Goal: Task Accomplishment & Management: Complete application form

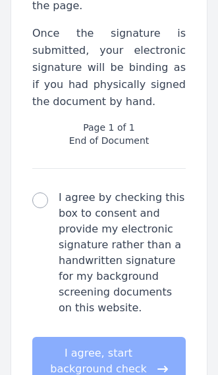
scroll to position [1170, 0]
click at [38, 193] on input "I agree by checking this box to consent and provide my electronic signature rat…" at bounding box center [40, 201] width 16 height 16
checkbox input "true"
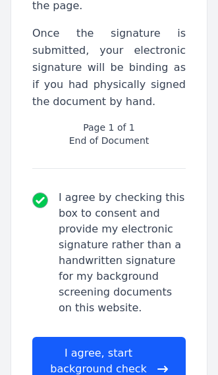
click at [95, 337] on button "I agree, start background check documents" at bounding box center [108, 369] width 153 height 64
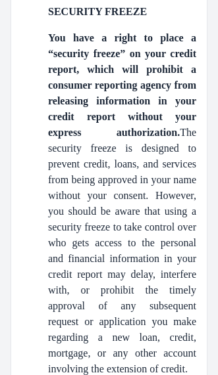
scroll to position [2653, 0]
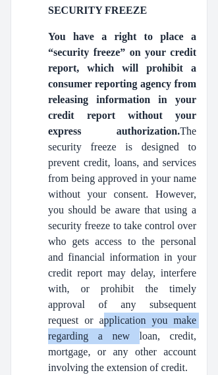
click at [169, 260] on p "You have a right to place a “security freeze” on your credit report, which will…" at bounding box center [122, 202] width 148 height 347
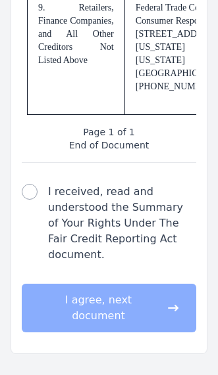
scroll to position [5972, 0]
click at [32, 200] on input "I received, read and understood the Summary of Your Rights Under The Fair Credi…" at bounding box center [30, 192] width 16 height 16
checkbox input "true"
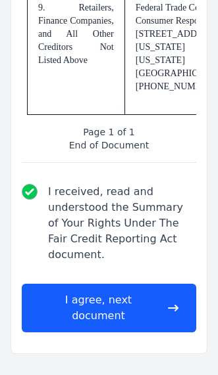
click at [78, 333] on button "I agree, next document" at bounding box center [109, 308] width 174 height 49
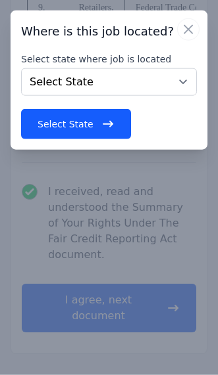
scroll to position [6042, 0]
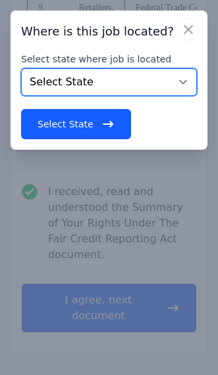
click at [189, 86] on select "Select State [US_STATE] [US_STATE] [US_STATE] [US_STATE] [US_STATE] [US_STATE] …" at bounding box center [109, 82] width 176 height 28
select select "SC"
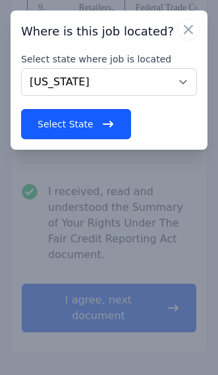
click at [80, 131] on button "Select State" at bounding box center [76, 124] width 110 height 30
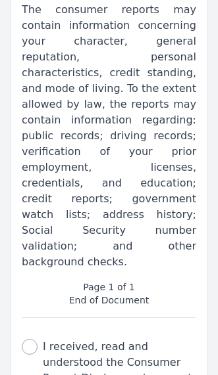
scroll to position [351, 0]
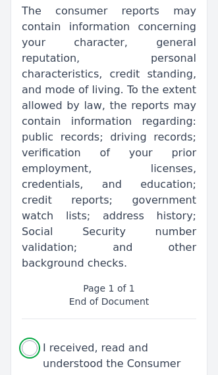
click at [30, 341] on input "I received, read and understood the Consumer Report Disclosure document." at bounding box center [30, 349] width 16 height 16
checkbox input "true"
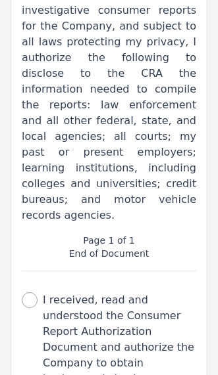
scroll to position [556, 0]
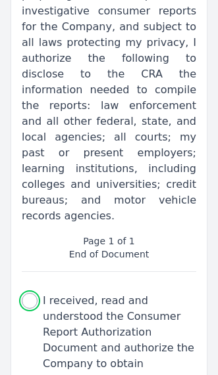
click at [32, 293] on input "I received, read and understood the Consumer Report Authorization Document and …" at bounding box center [30, 301] width 16 height 16
checkbox input "true"
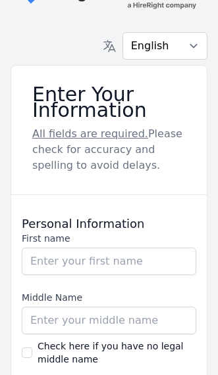
scroll to position [57, 0]
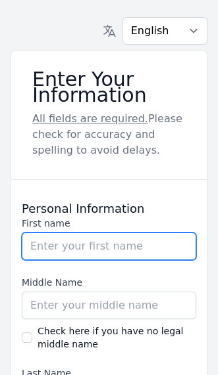
click at [131, 259] on input "First name" at bounding box center [109, 247] width 174 height 28
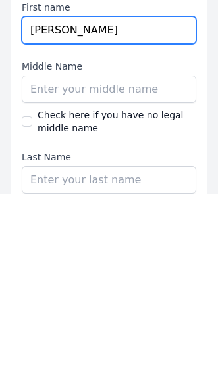
scroll to position [93, 0]
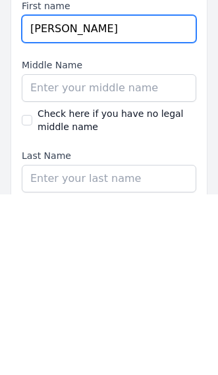
type input "[PERSON_NAME]"
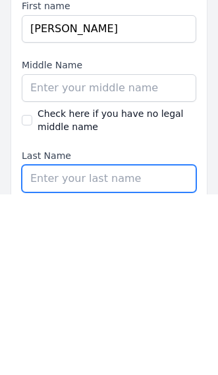
click at [109, 346] on input "Last Name" at bounding box center [109, 360] width 174 height 28
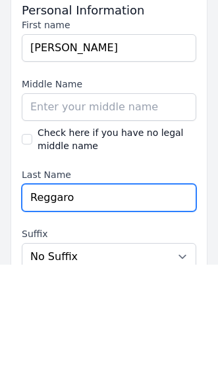
type input "Reggaro"
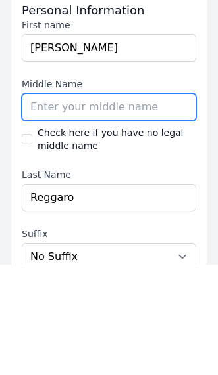
click at [100, 204] on input "Middle Name" at bounding box center [109, 218] width 174 height 28
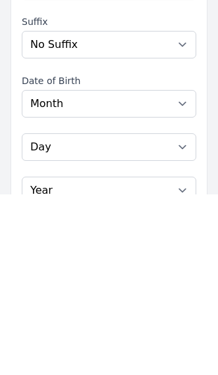
scroll to position [289, 0]
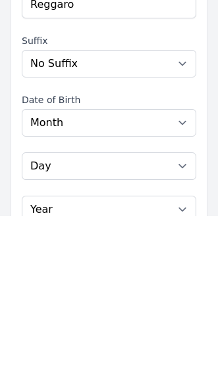
type input "P"
click at [187, 268] on select "Month [DATE] - [DATE] - [DATE] - [DATE] - [DATE] - [DATE] - [DATE] - [DATE] - […" at bounding box center [109, 282] width 174 height 28
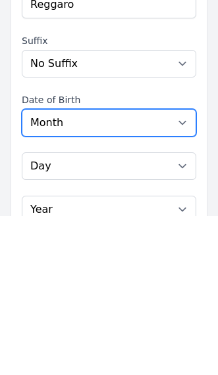
scroll to position [448, 0]
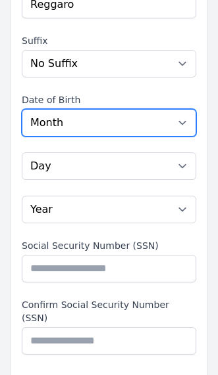
select select "01"
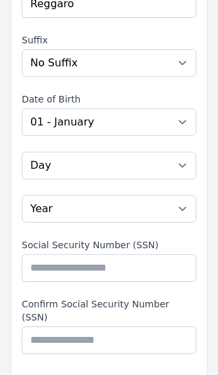
click at [160, 171] on select "Day 01 02 03 04 05 06 07 08 09 10 11 12 13 14 15 16 17 18 19 20 21 22 23 24 25 …" at bounding box center [109, 166] width 174 height 28
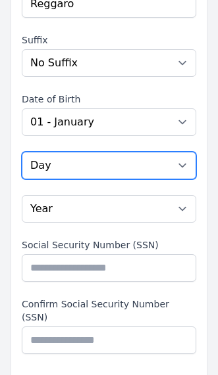
select select "18"
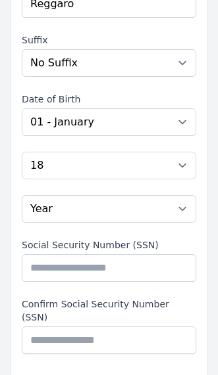
click at [153, 213] on select "Year [DATE] 2006 2005 2004 2003 2002 2001 2000 1999 1998 1997 1996 1995 1994 19…" at bounding box center [109, 209] width 174 height 28
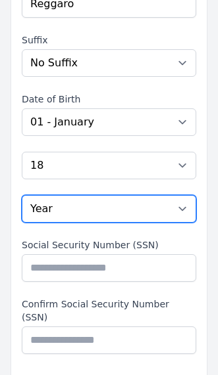
select select "1967"
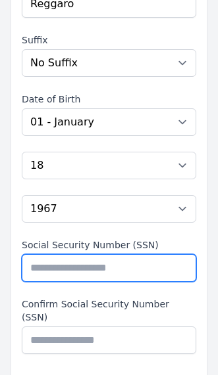
click at [124, 265] on input "Social Security Number (SSN)" at bounding box center [109, 268] width 174 height 28
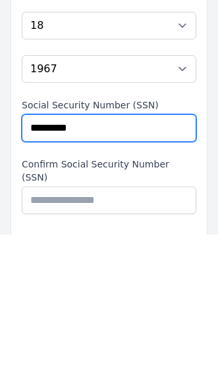
type input "*********"
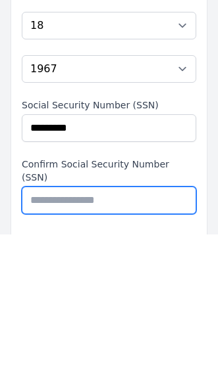
click at [142, 327] on input "Confirm Social Security Number (SSN)" at bounding box center [109, 341] width 174 height 28
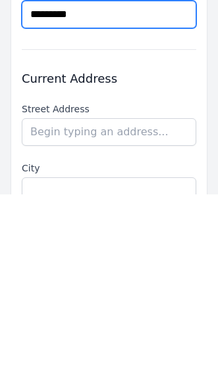
scroll to position [595, 0]
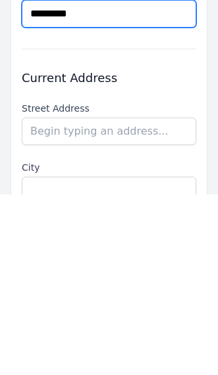
type input "*********"
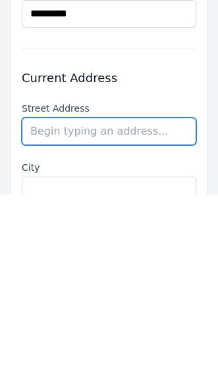
click at [137, 298] on input "text" at bounding box center [109, 312] width 174 height 28
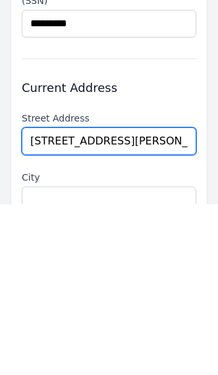
type input "[STREET_ADDRESS][PERSON_NAME]"
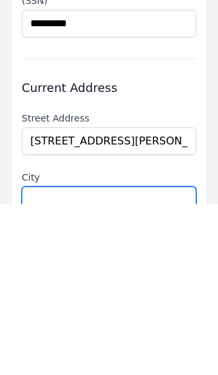
click at [139, 358] on input "text" at bounding box center [109, 372] width 174 height 28
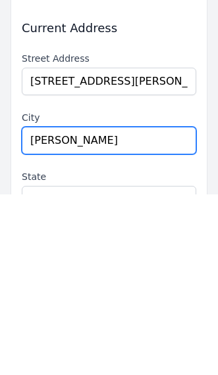
type input "[PERSON_NAME]"
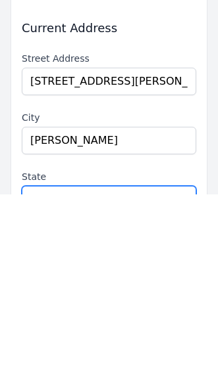
click at [157, 368] on select "Select a state [US_STATE] [US_STATE] [US_STATE] [US_STATE] [US_STATE] [US_STATE…" at bounding box center [109, 382] width 174 height 28
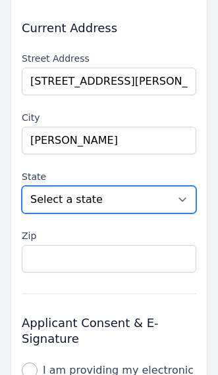
select select "SC"
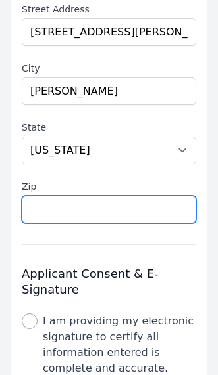
click at [123, 196] on input "text" at bounding box center [109, 210] width 174 height 28
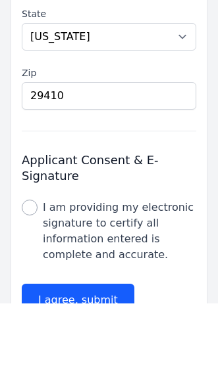
scroll to position [916, 0]
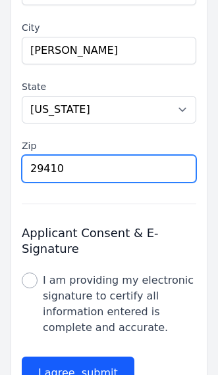
type input "29410"
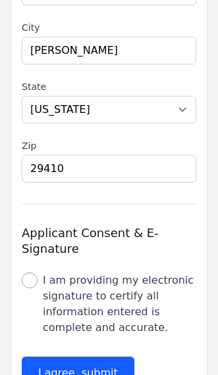
click at [26, 273] on input "I am providing my electronic signature to certify all information entered is co…" at bounding box center [30, 281] width 16 height 16
checkbox input "true"
click at [104, 357] on button "I agree, submit" at bounding box center [78, 373] width 112 height 33
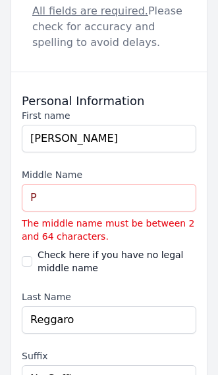
scroll to position [164, 0]
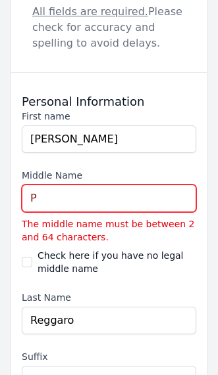
click at [85, 194] on input "P" at bounding box center [109, 199] width 174 height 28
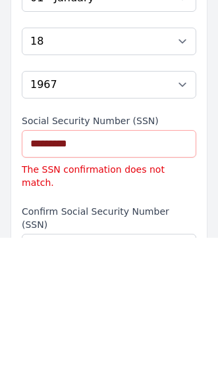
scroll to position [437, 0]
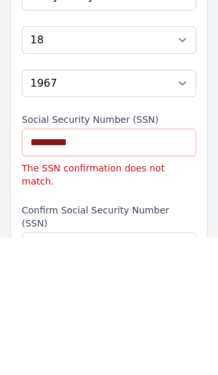
type input "Pat"
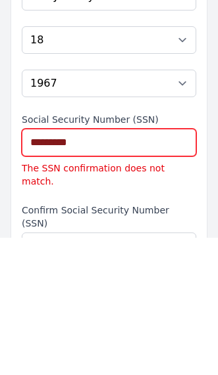
click at [56, 266] on input "*********" at bounding box center [109, 280] width 174 height 28
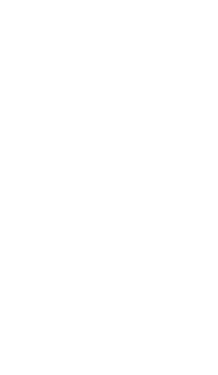
scroll to position [191, 0]
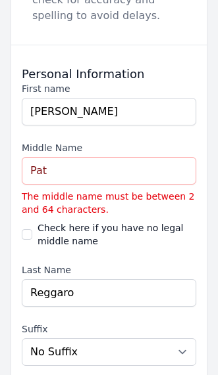
type input "*********"
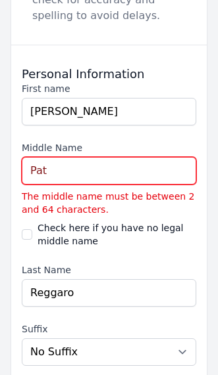
click at [116, 172] on input "Pat" at bounding box center [109, 171] width 174 height 28
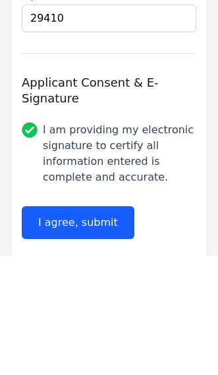
scroll to position [991, 0]
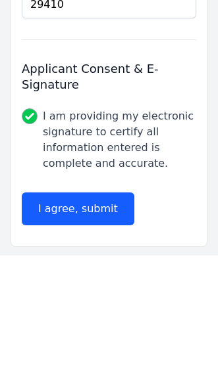
click at [105, 313] on button "I agree, submit" at bounding box center [78, 329] width 112 height 33
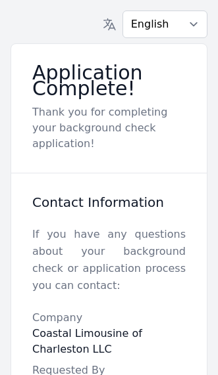
scroll to position [0, 0]
